Goal: Transaction & Acquisition: Purchase product/service

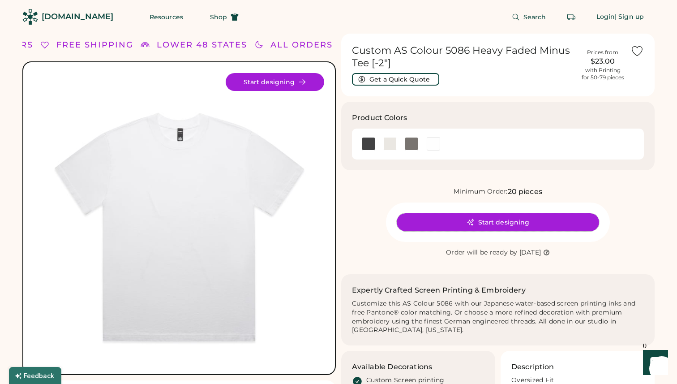
click at [454, 219] on button "Start designing" at bounding box center [498, 222] width 202 height 18
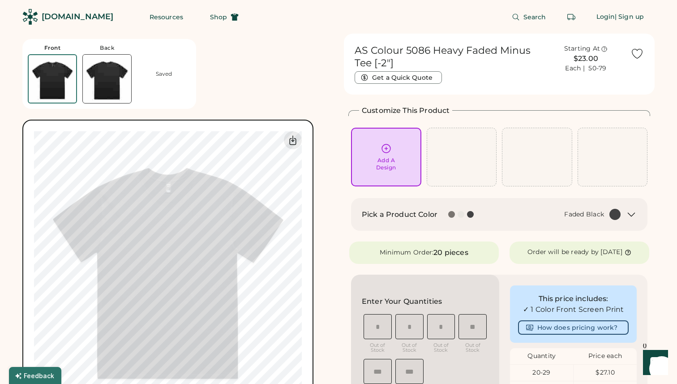
click at [460, 214] on div at bounding box center [461, 214] width 7 height 7
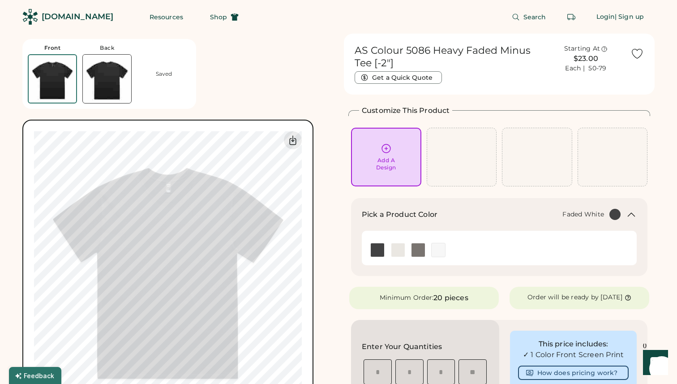
click at [440, 251] on img at bounding box center [438, 249] width 13 height 13
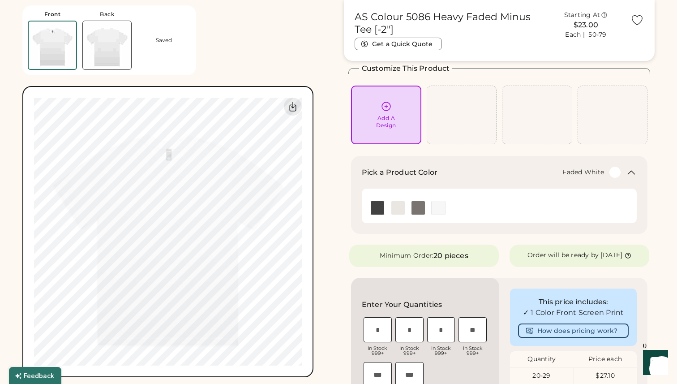
scroll to position [195, 0]
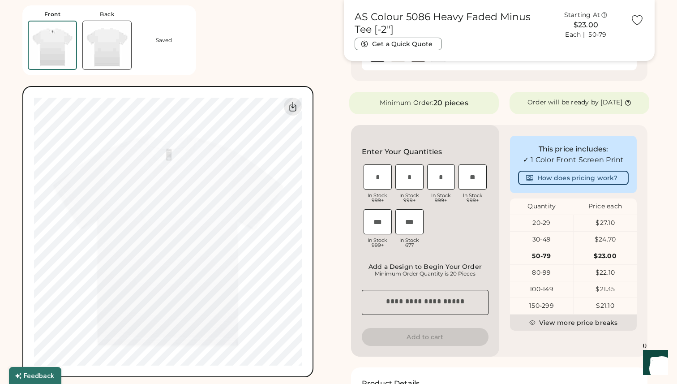
click at [404, 185] on input "input" at bounding box center [409, 176] width 28 height 25
type input "**"
click at [442, 185] on input "input" at bounding box center [441, 176] width 28 height 25
type input "**"
click at [409, 184] on input "input" at bounding box center [409, 176] width 28 height 25
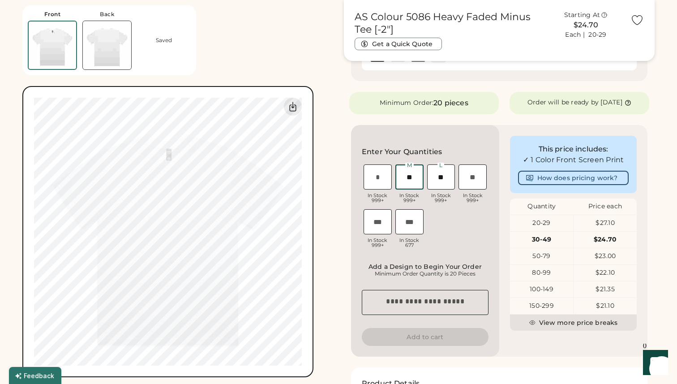
type input "**"
drag, startPoint x: 379, startPoint y: 184, endPoint x: 373, endPoint y: 184, distance: 6.3
click at [373, 184] on input "input" at bounding box center [378, 176] width 28 height 25
type input "*"
click at [482, 181] on input "input" at bounding box center [472, 176] width 28 height 25
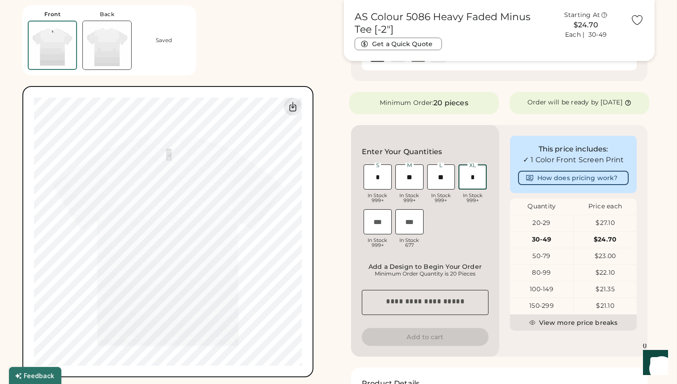
type input "*"
click at [380, 230] on input "input" at bounding box center [378, 221] width 28 height 25
type input "*"
click at [447, 189] on input "input" at bounding box center [441, 176] width 28 height 25
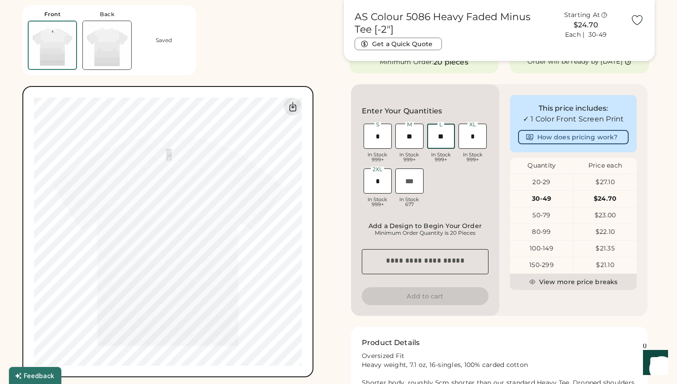
scroll to position [235, 0]
click at [586, 144] on button "How does pricing work?" at bounding box center [573, 137] width 111 height 14
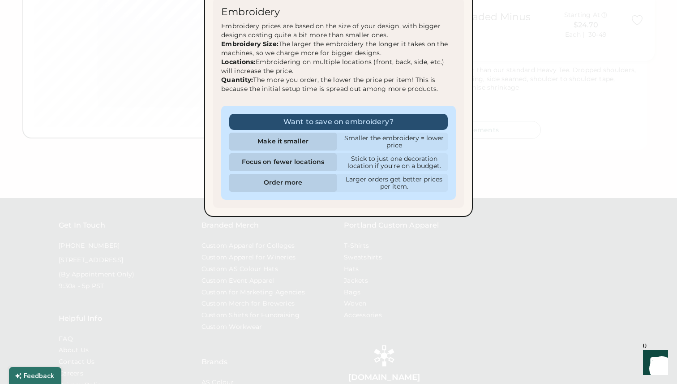
scroll to position [30, 0]
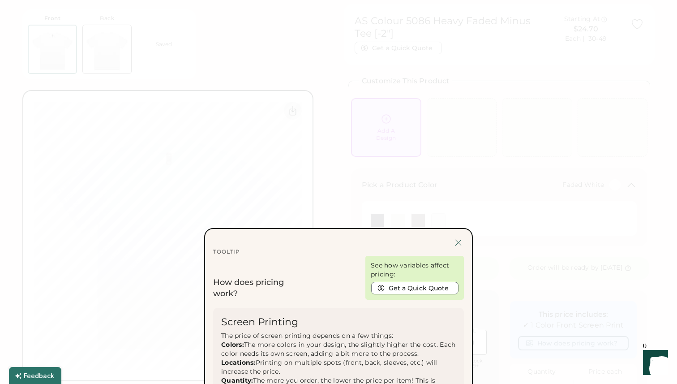
click at [456, 238] on div at bounding box center [458, 242] width 11 height 11
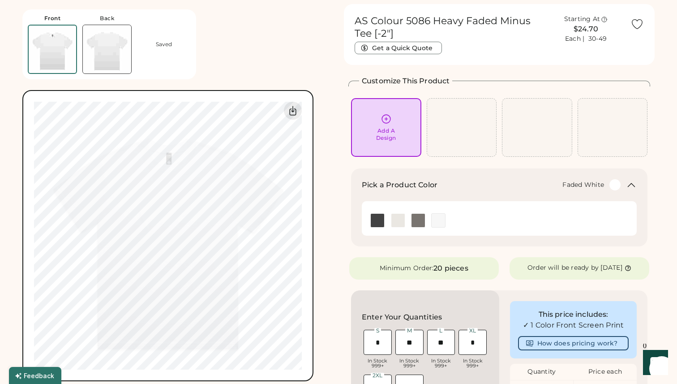
scroll to position [210, 0]
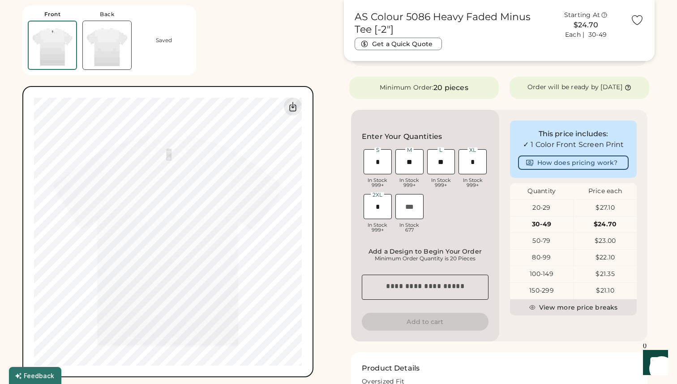
click at [408, 214] on input "input" at bounding box center [409, 206] width 28 height 25
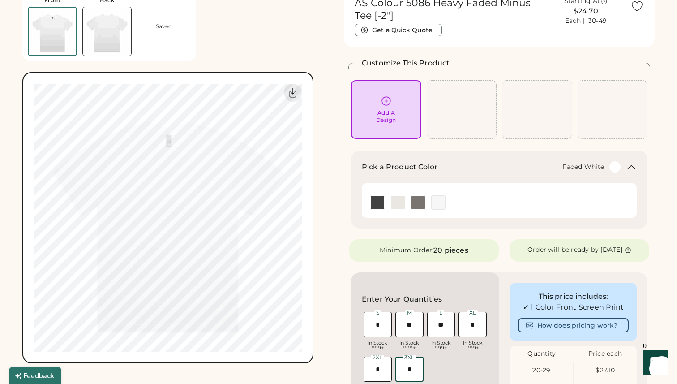
scroll to position [0, 0]
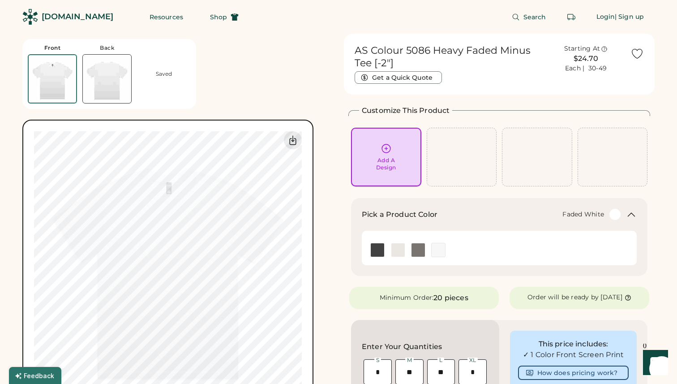
type input "*"
click at [386, 159] on div "Add A Design" at bounding box center [386, 164] width 20 height 14
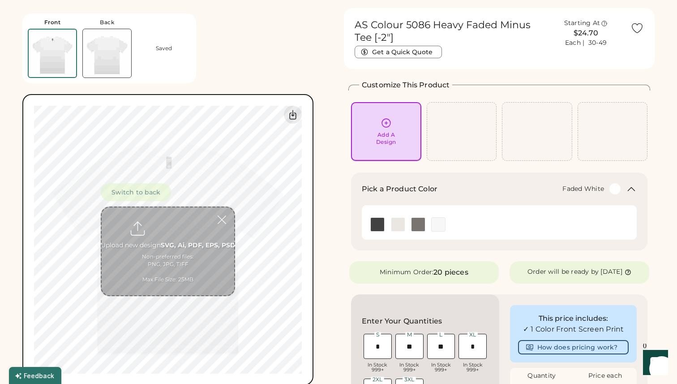
scroll to position [34, 0]
